Goal: Information Seeking & Learning: Find specific fact

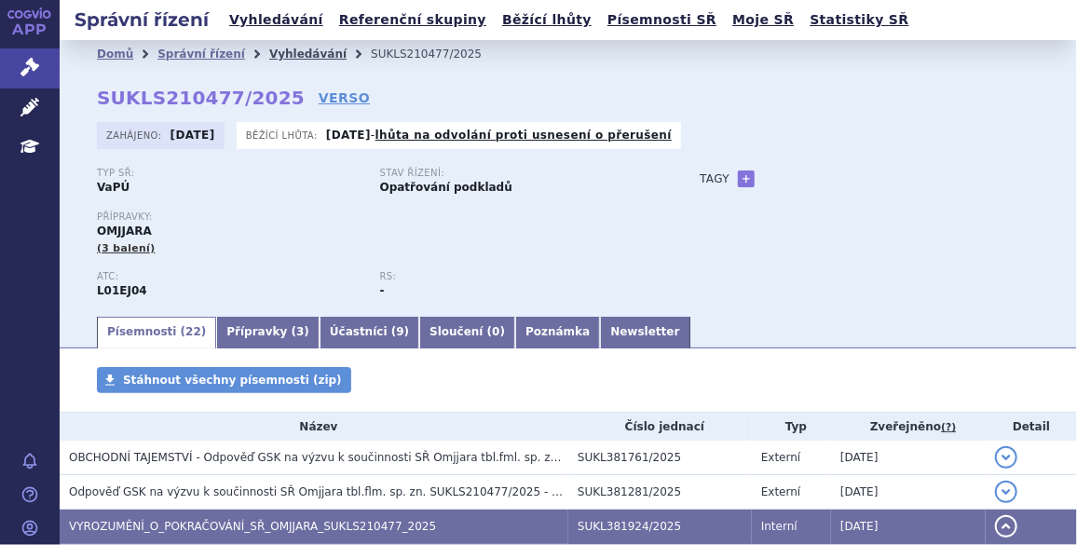
click at [276, 51] on link "Vyhledávání" at bounding box center [307, 54] width 77 height 13
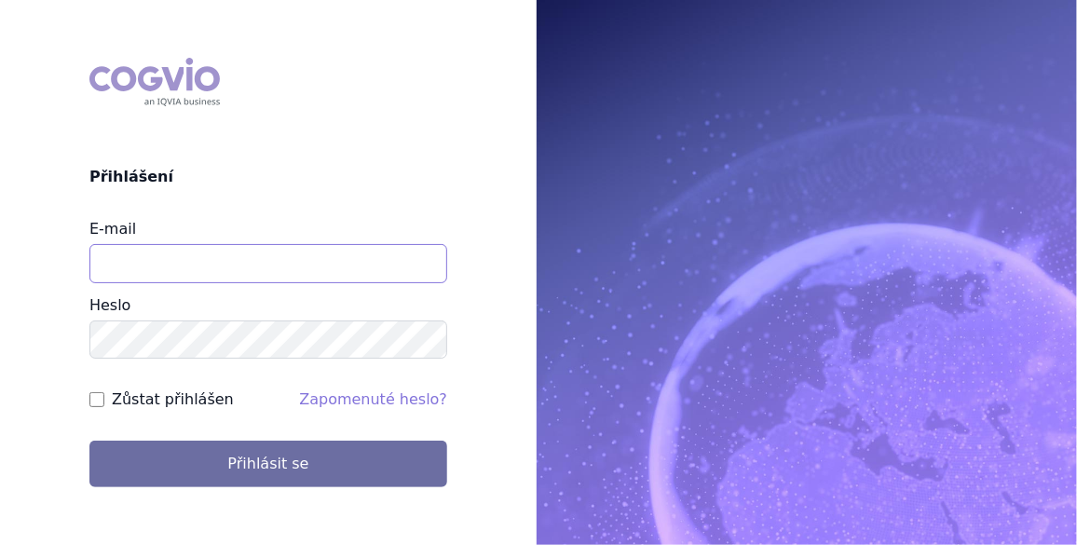
click at [180, 256] on input "E-mail" at bounding box center [268, 263] width 358 height 39
type input "jan.j.krivsky@gsk.com"
click at [102, 397] on input "Zůstat přihlášen" at bounding box center [96, 399] width 15 height 15
checkbox input "true"
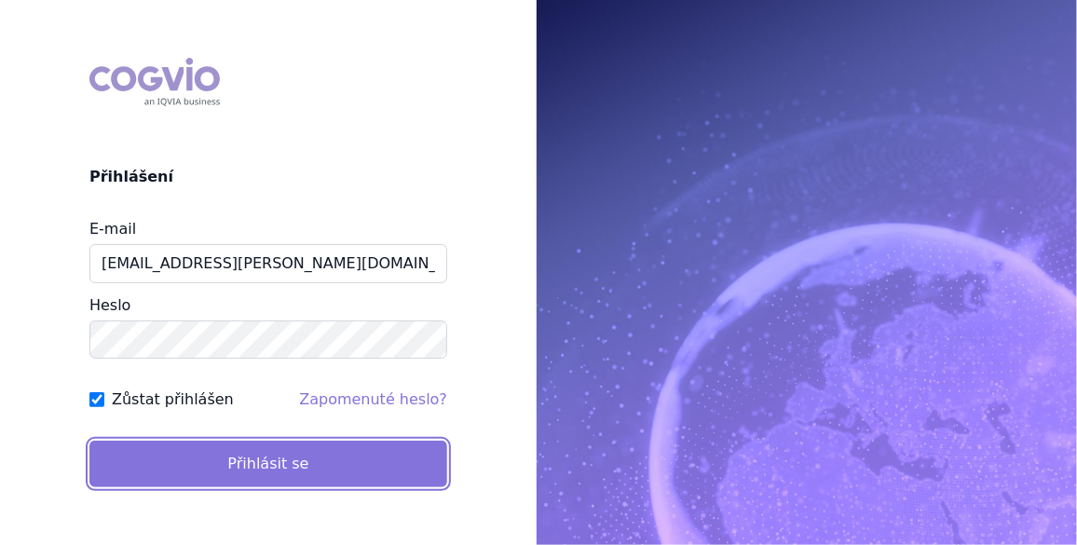
click at [261, 456] on button "Přihlásit se" at bounding box center [268, 464] width 358 height 47
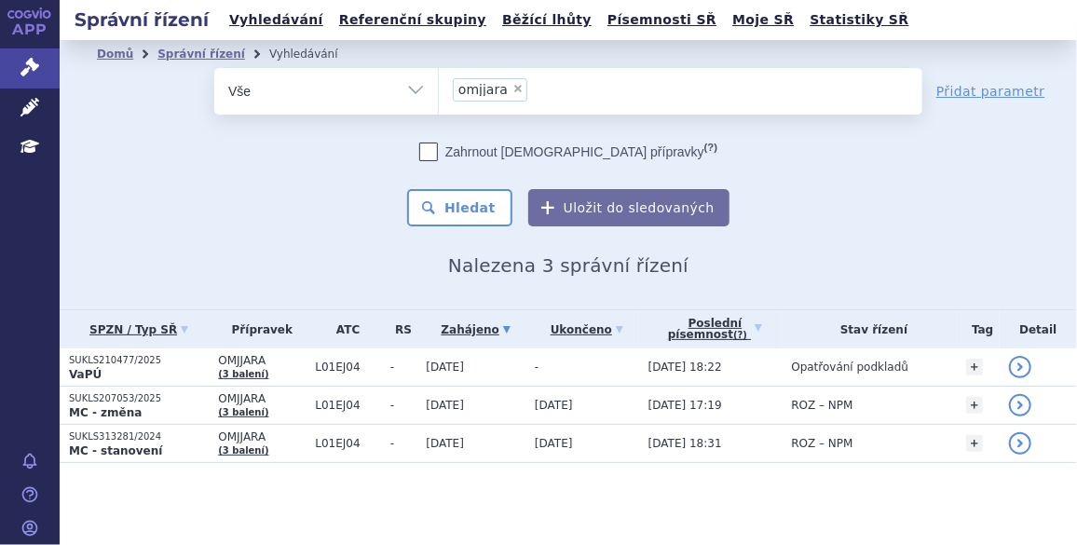
click at [514, 90] on span "×" at bounding box center [518, 88] width 11 height 11
click at [439, 90] on select "omjjara" at bounding box center [438, 90] width 1 height 47
select select
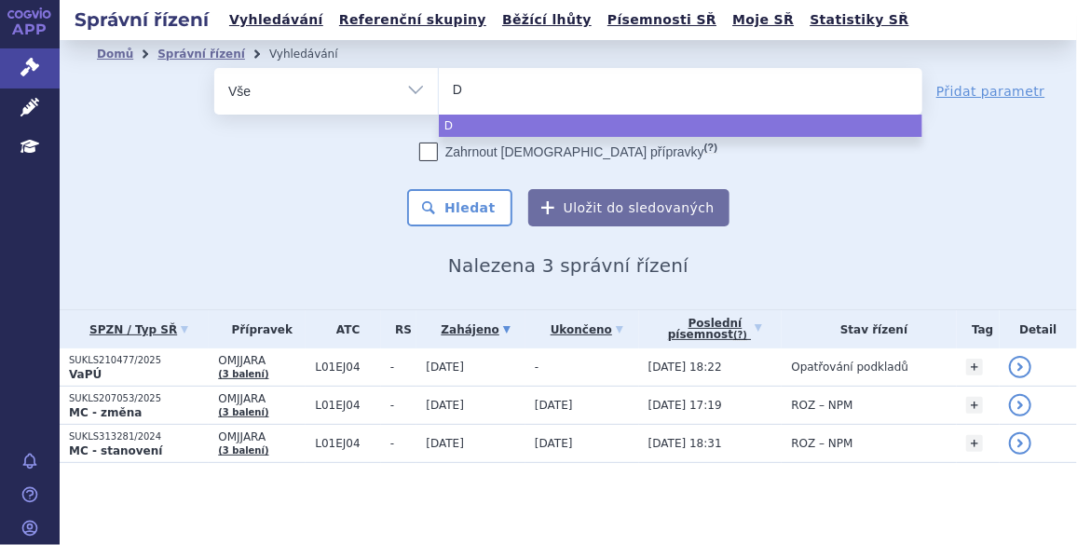
type input "Du"
type input "Dup"
type input "Dupi"
type input "Dupix"
type input "Dupixen"
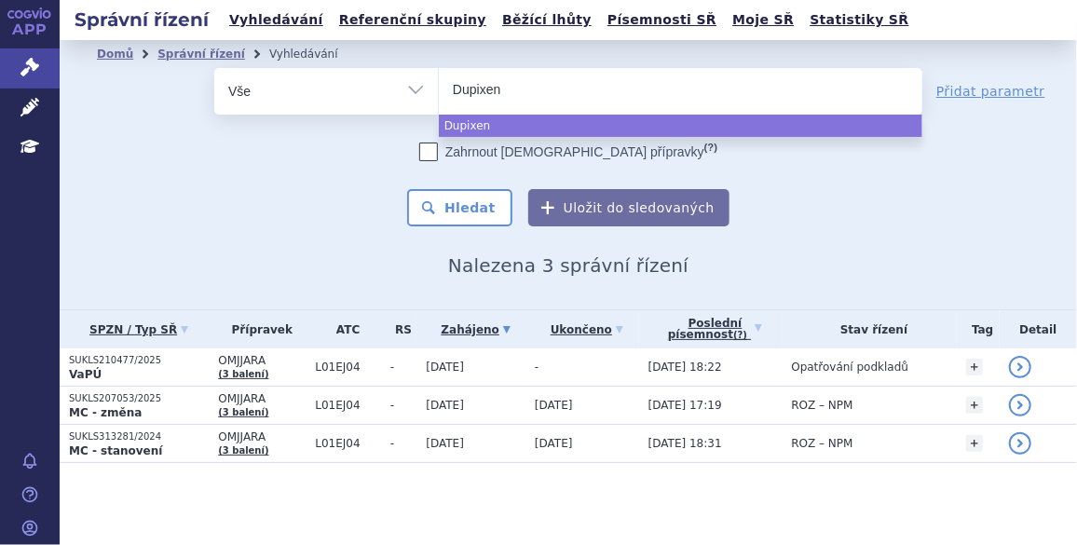
type input "[MEDICAL_DATA]"
select select "Dupixent"
click at [469, 201] on button "Hledat" at bounding box center [459, 207] width 105 height 37
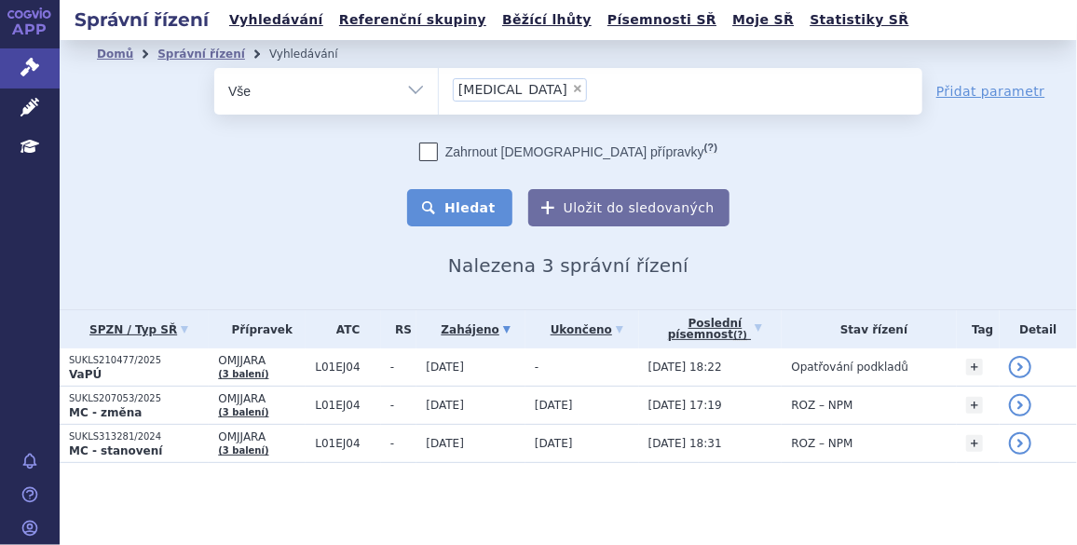
click at [469, 201] on button "Hledat" at bounding box center [459, 207] width 105 height 37
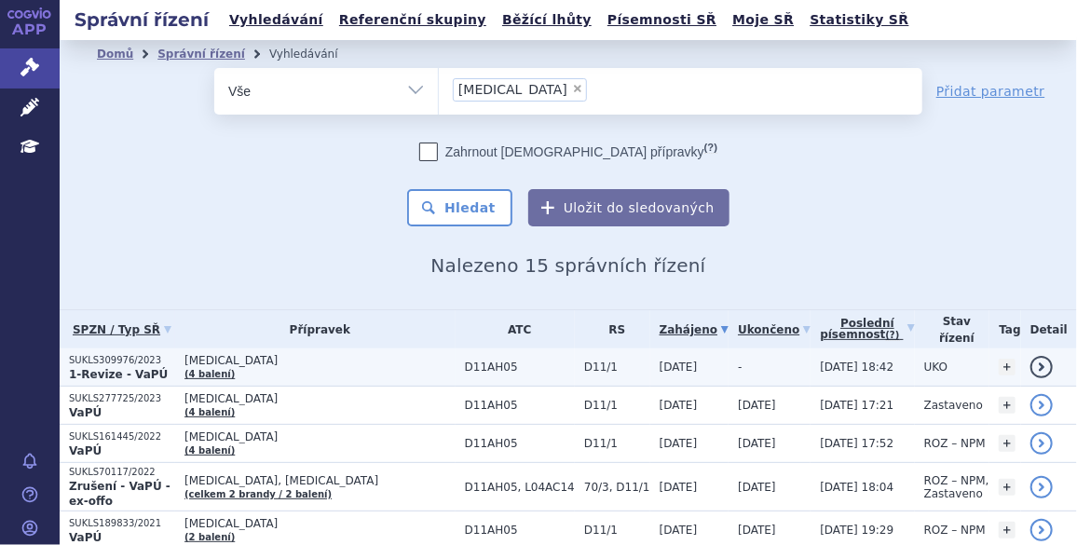
click at [120, 358] on p "SUKLS309976/2023" at bounding box center [122, 360] width 106 height 13
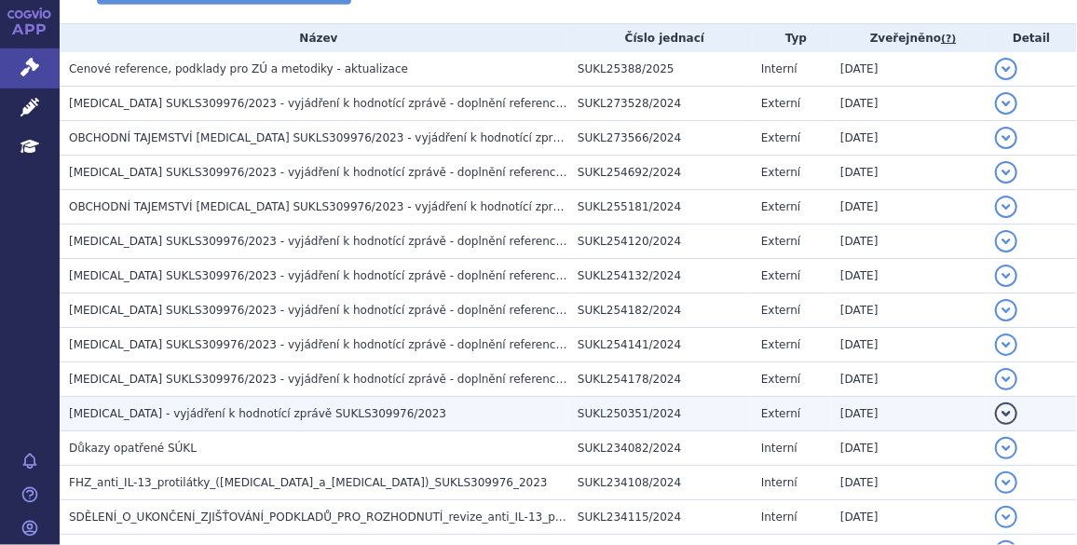
scroll to position [395, 0]
